Goal: Check status: Check status

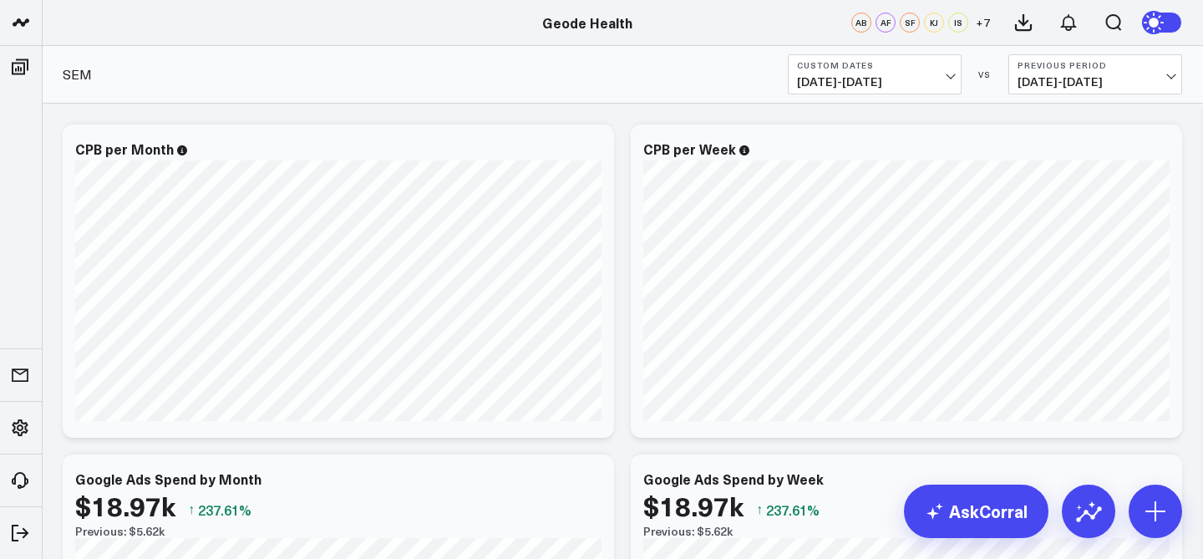
click at [893, 54] on button "Custom Dates [DATE] - [DATE]" at bounding box center [875, 74] width 174 height 40
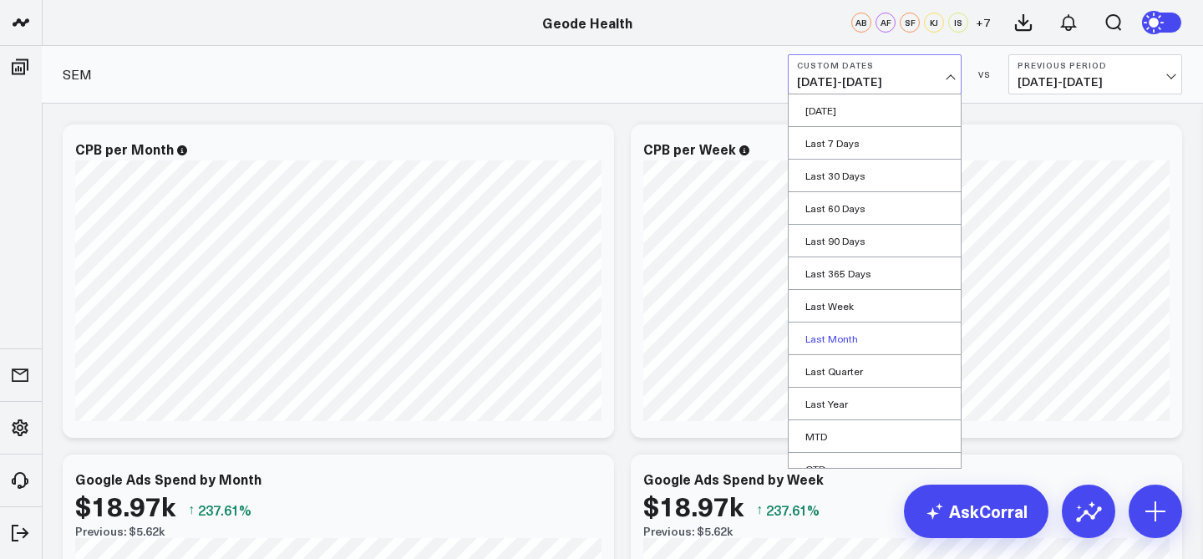
click at [867, 343] on link "Last Month" at bounding box center [875, 338] width 172 height 32
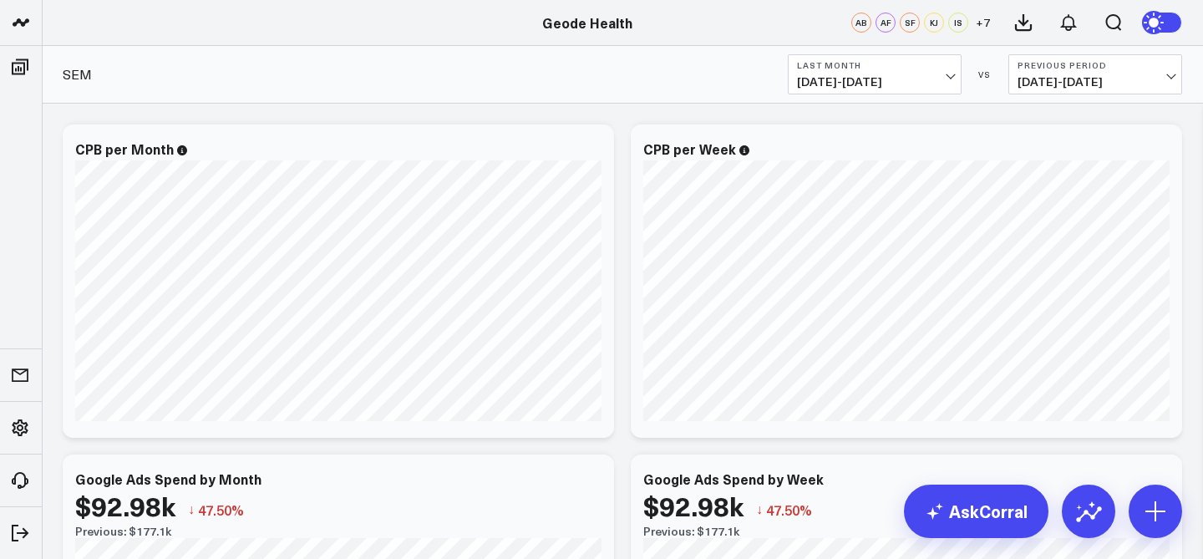
click at [934, 77] on span "[DATE] - [DATE]" at bounding box center [874, 81] width 155 height 13
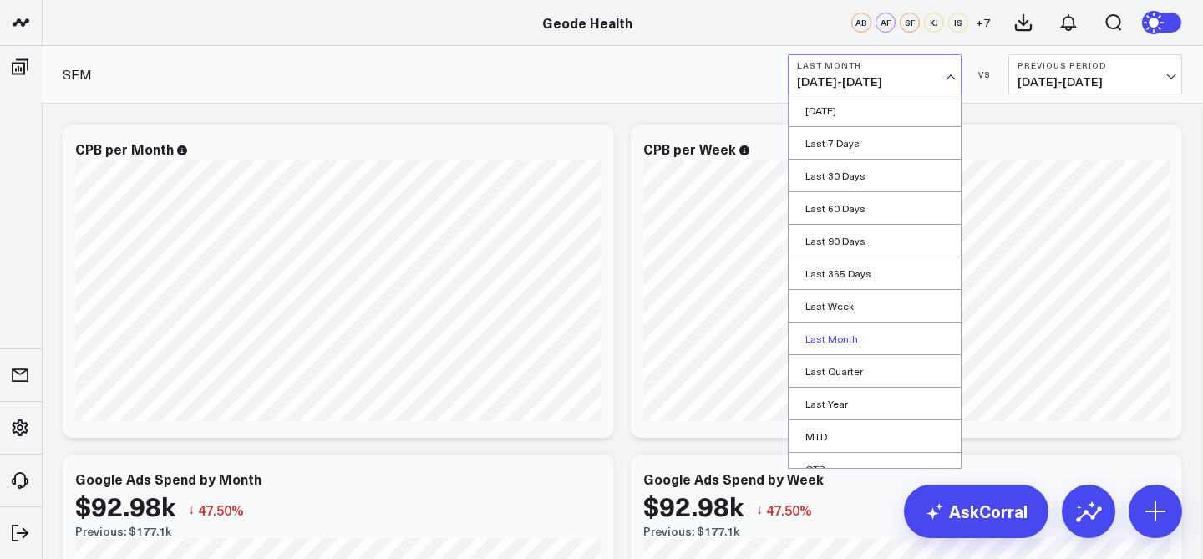
scroll to position [82, 0]
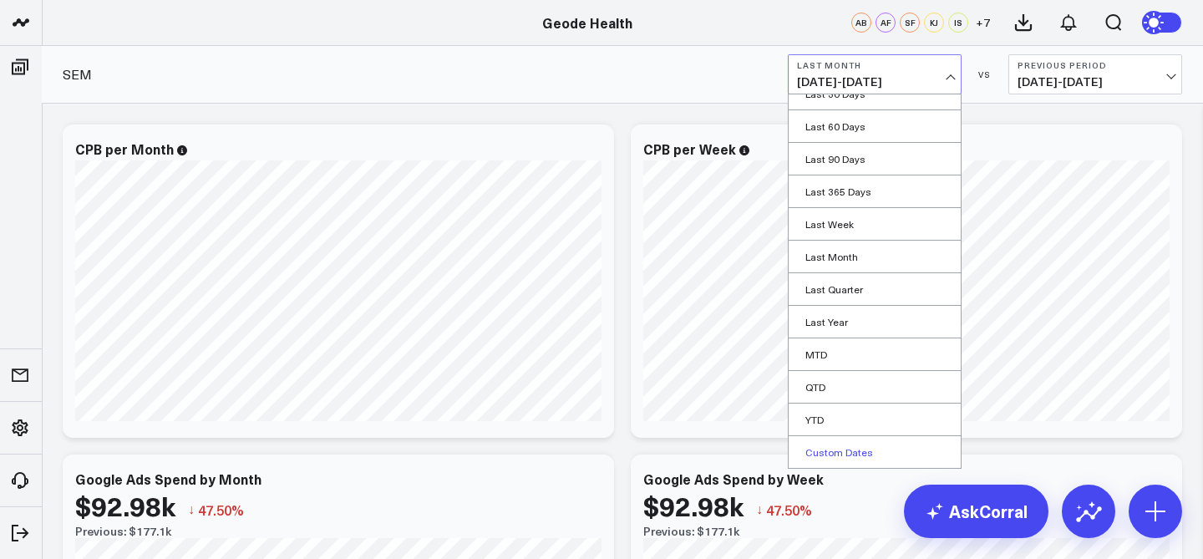
click at [889, 445] on link "Custom Dates" at bounding box center [875, 452] width 172 height 32
select select "7"
select select "2025"
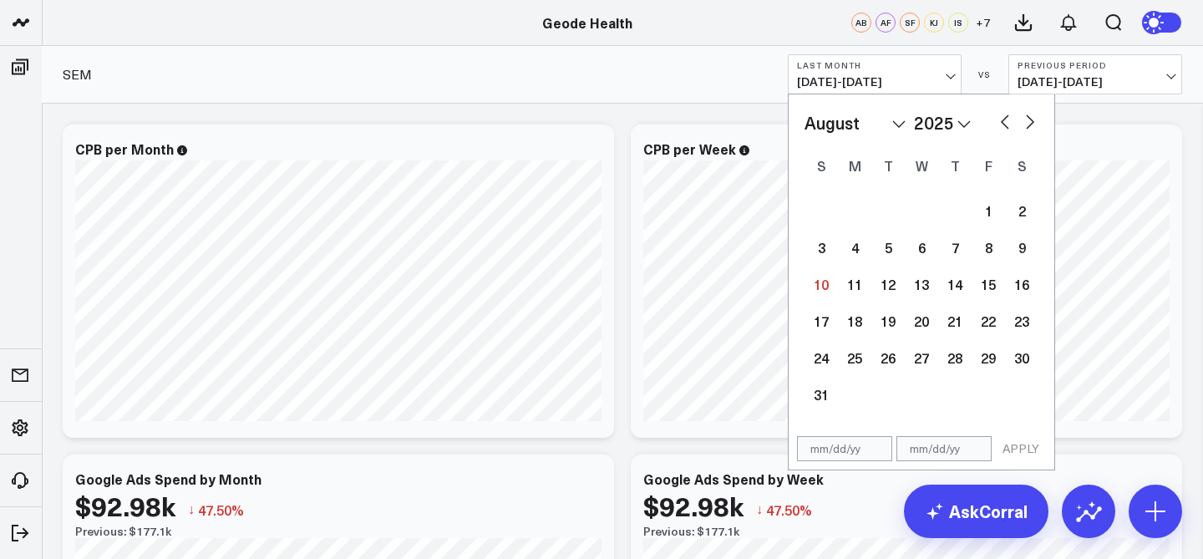
click at [1004, 119] on button "button" at bounding box center [1005, 120] width 17 height 20
select select "6"
select select "2025"
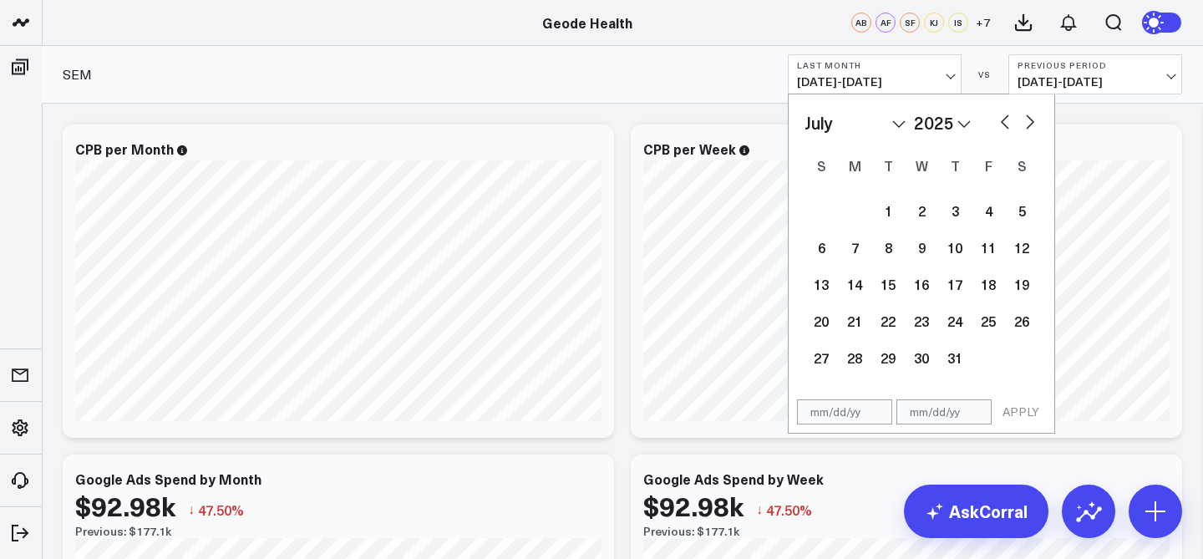
click at [1004, 119] on button "button" at bounding box center [1005, 120] width 17 height 20
select select "5"
select select "2025"
click at [814, 201] on div "1" at bounding box center [821, 210] width 33 height 33
type input "[DATE]"
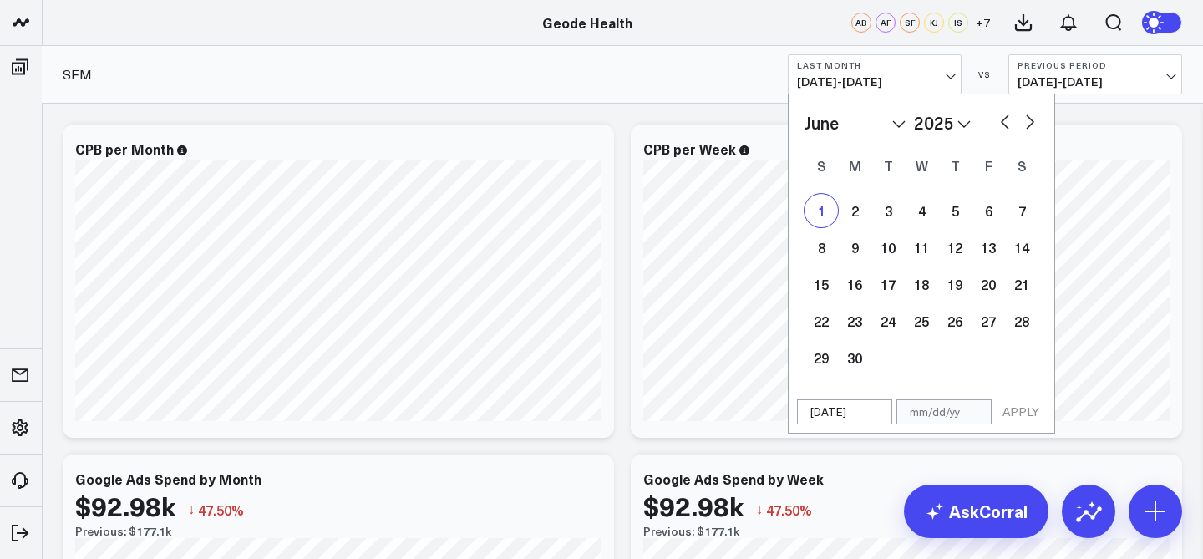
select select "5"
select select "2025"
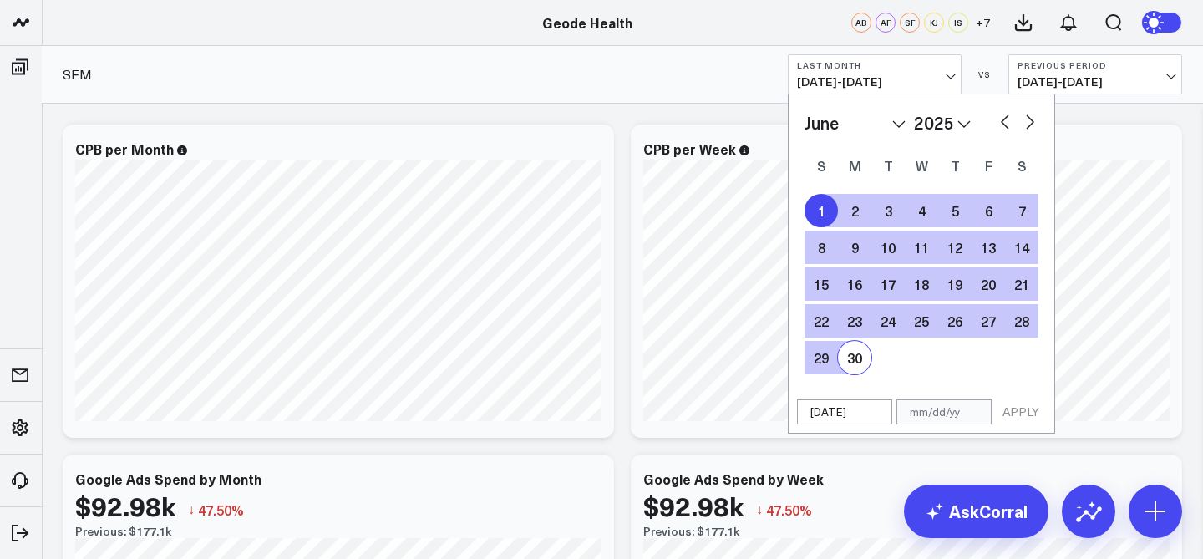
click at [848, 353] on div "30" at bounding box center [854, 357] width 33 height 33
type input "[DATE]"
select select "5"
select select "2025"
click at [1022, 411] on button "APPLY" at bounding box center [1021, 411] width 50 height 25
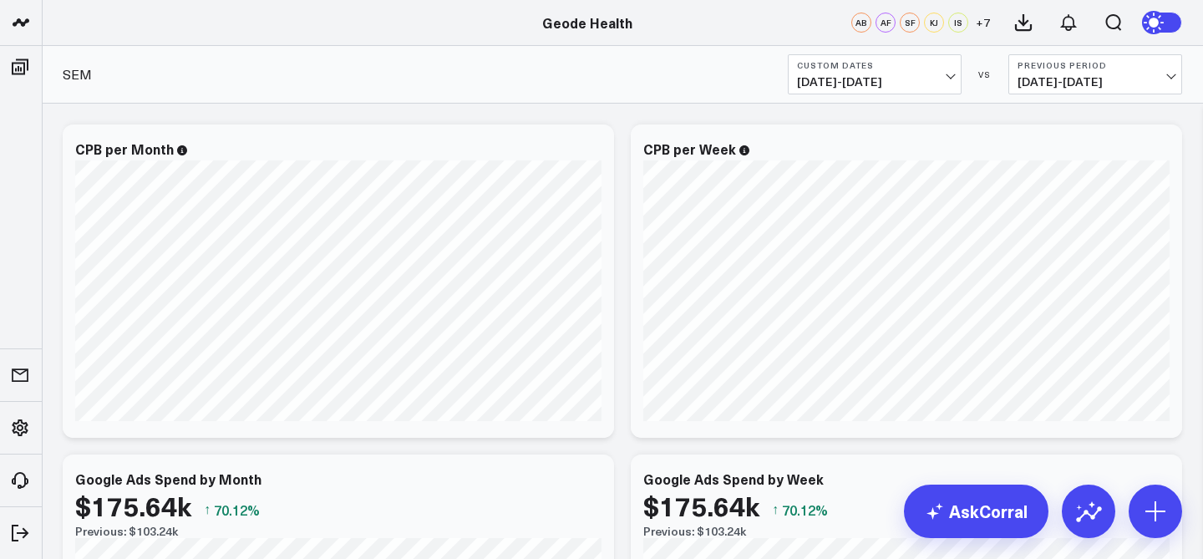
click at [913, 76] on span "[DATE] - [DATE]" at bounding box center [874, 81] width 155 height 13
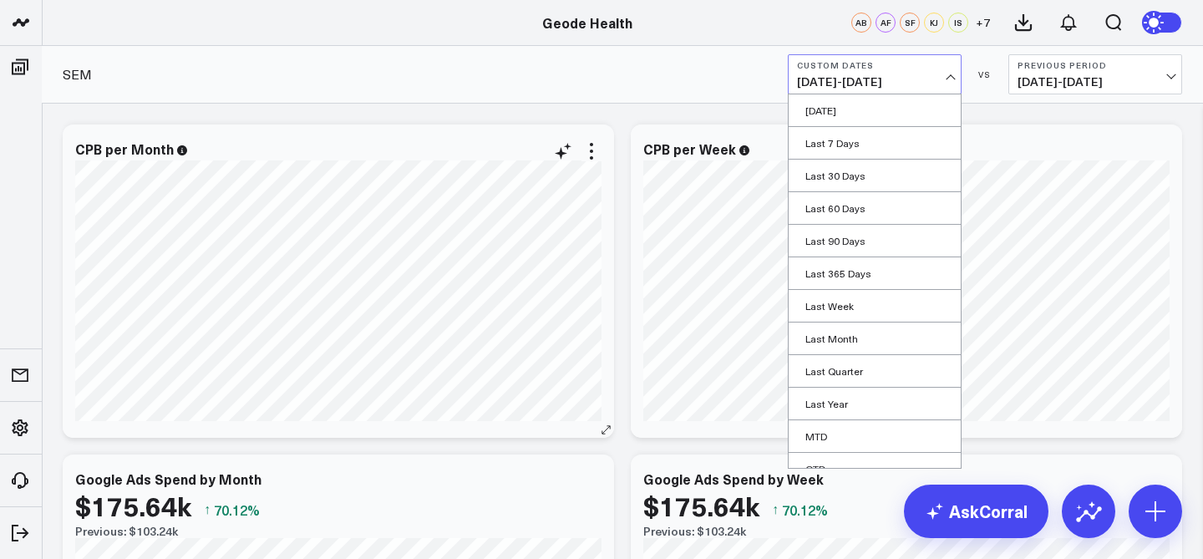
click at [606, 258] on div "CPB per Month [fontSize:14px lineHeight:16px]Cpb[/] [fontSize:14px lineHeight:2…" at bounding box center [338, 280] width 551 height 313
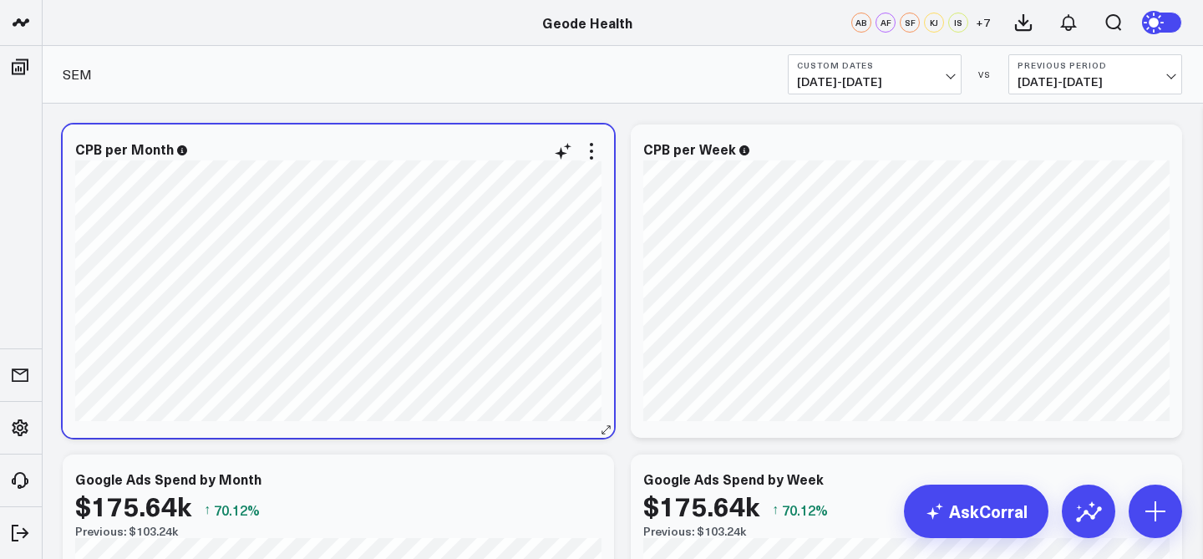
click at [606, 258] on div "CPB per Month [fontSize:14px lineHeight:16px]Cpb[/] [fontSize:14px lineHeight:2…" at bounding box center [338, 280] width 551 height 313
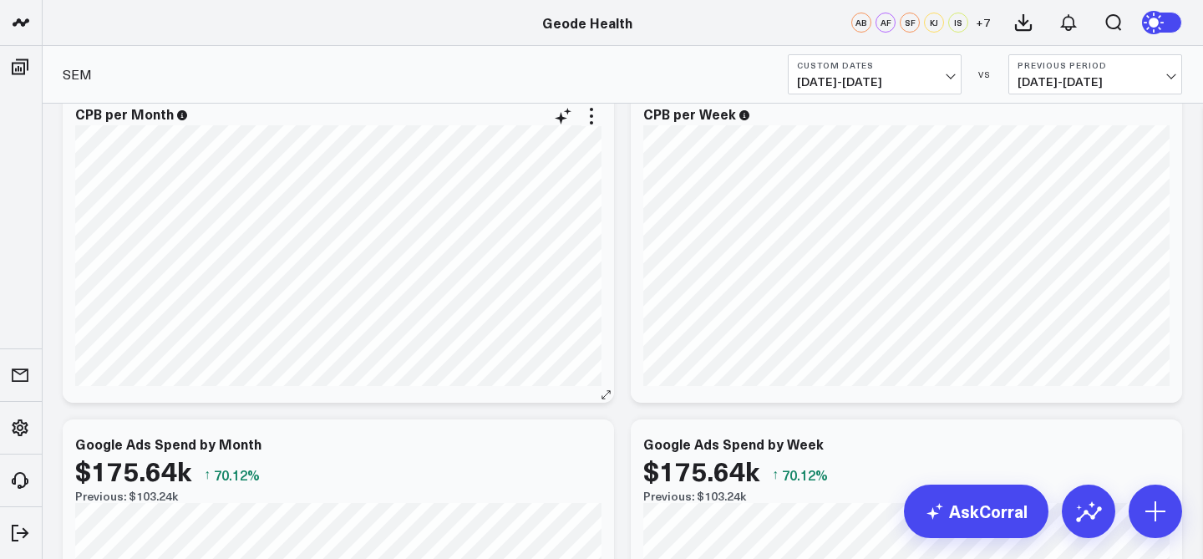
scroll to position [43, 0]
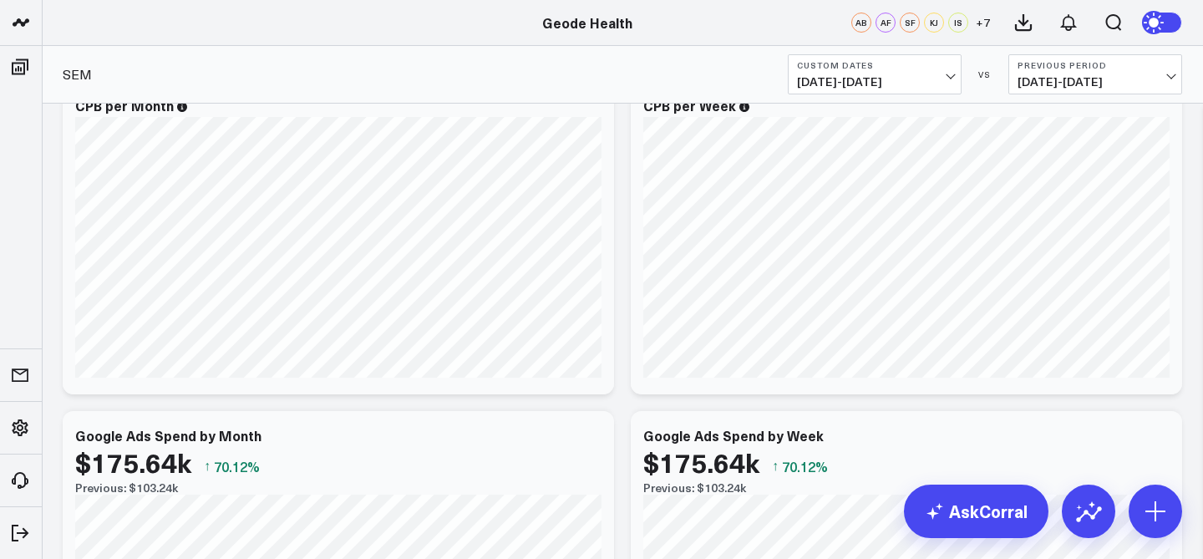
click at [908, 70] on button "Custom Dates [DATE] - [DATE]" at bounding box center [875, 74] width 174 height 40
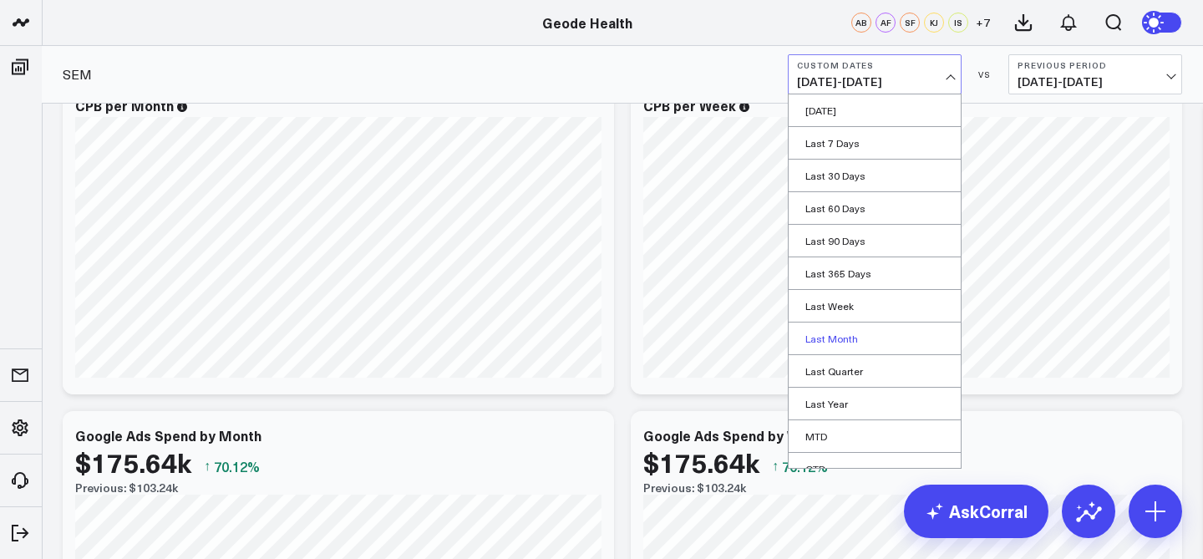
click at [876, 338] on link "Last Month" at bounding box center [875, 338] width 172 height 32
